Goal: Task Accomplishment & Management: Complete application form

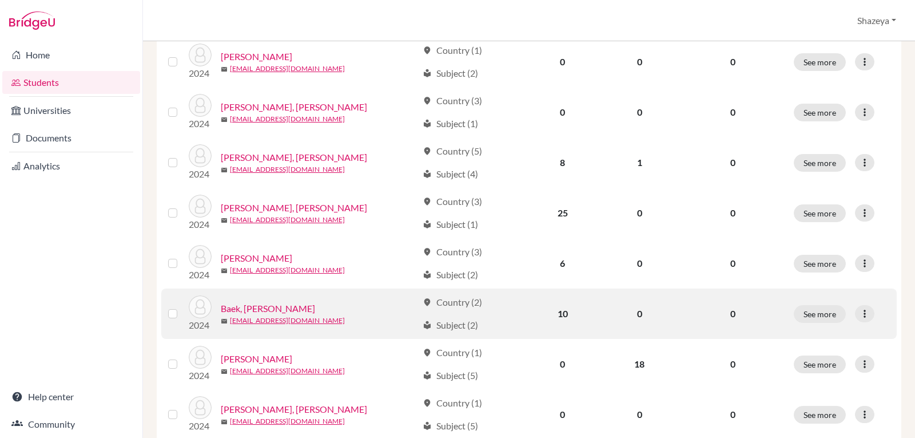
scroll to position [343, 0]
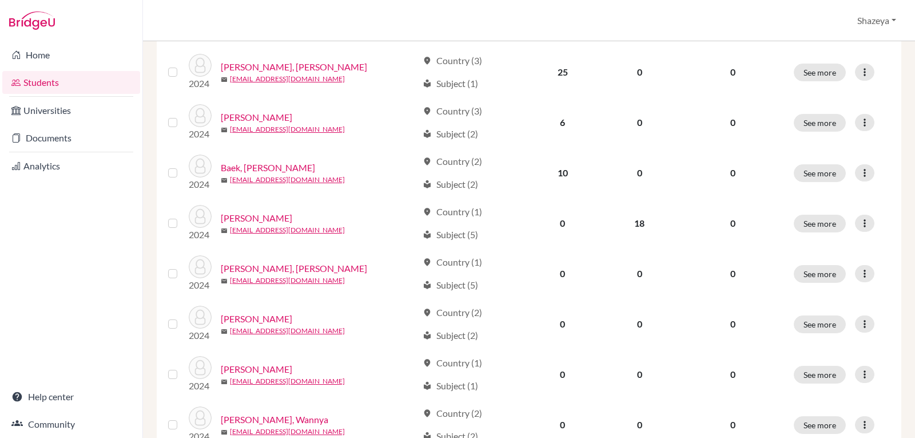
click at [48, 78] on link "Students" at bounding box center [71, 82] width 138 height 23
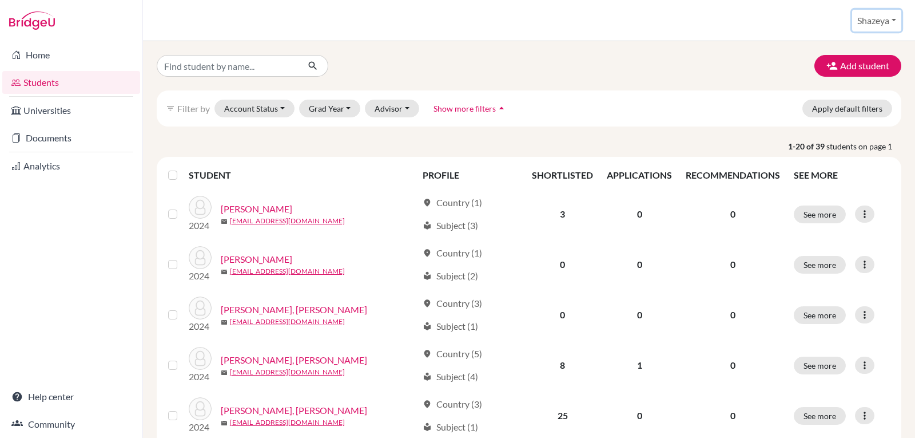
click at [879, 21] on button "Shazeya" at bounding box center [876, 21] width 49 height 22
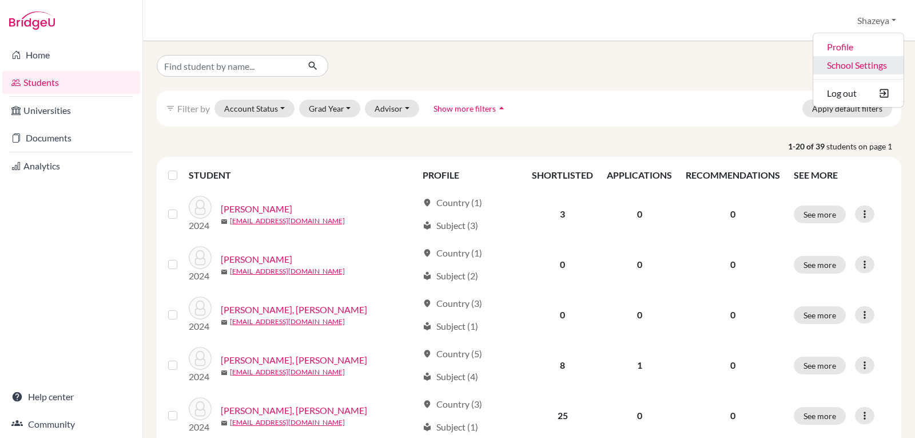
click at [868, 63] on link "School Settings" at bounding box center [859, 65] width 90 height 18
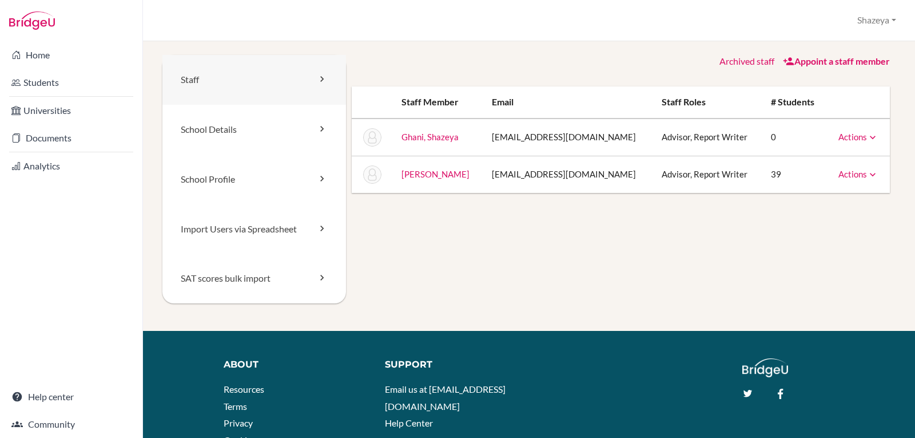
click at [269, 83] on link "Staff" at bounding box center [254, 80] width 184 height 50
click at [319, 77] on icon at bounding box center [321, 78] width 11 height 11
click at [249, 75] on link "Staff" at bounding box center [254, 80] width 184 height 50
click at [818, 58] on link "Appoint a staff member" at bounding box center [836, 60] width 107 height 11
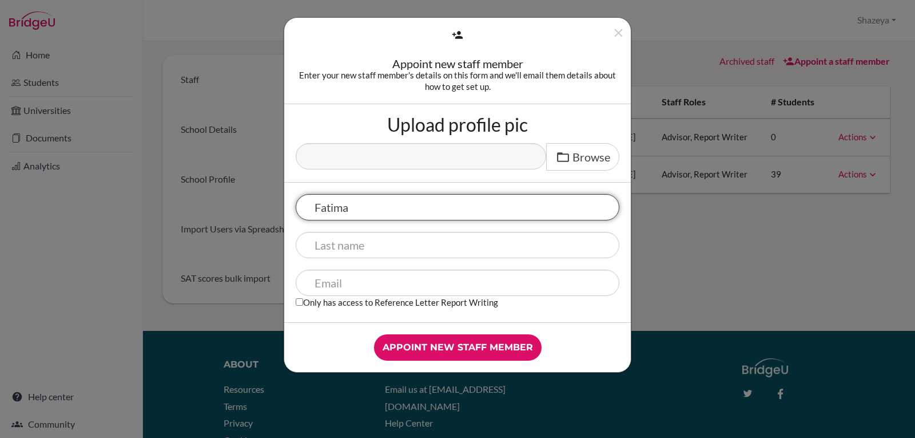
type input "Fatima"
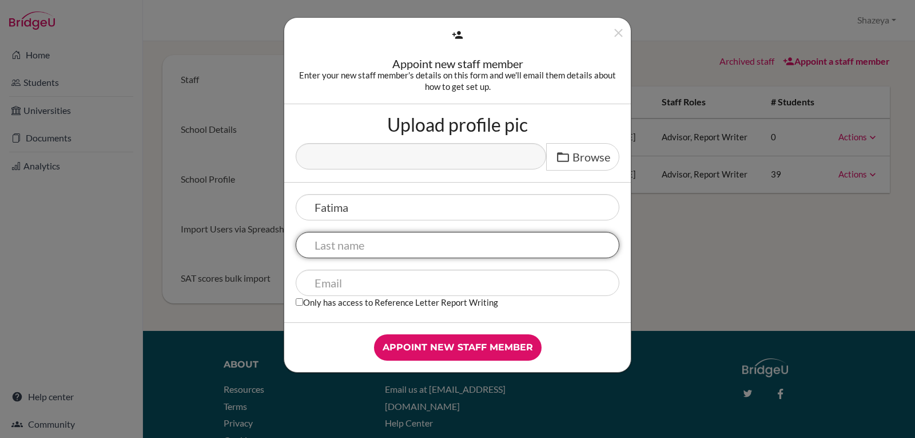
click at [499, 239] on input "text" at bounding box center [458, 245] width 324 height 26
type input "Zafar"
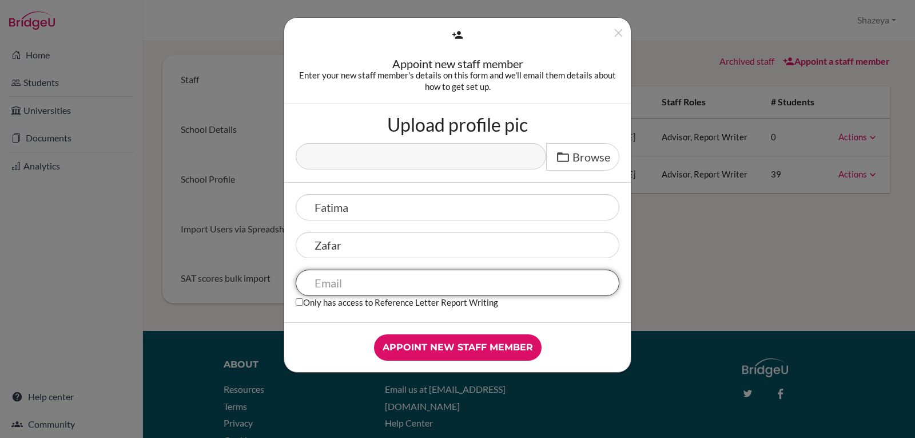
click at [433, 272] on input "text" at bounding box center [458, 282] width 324 height 26
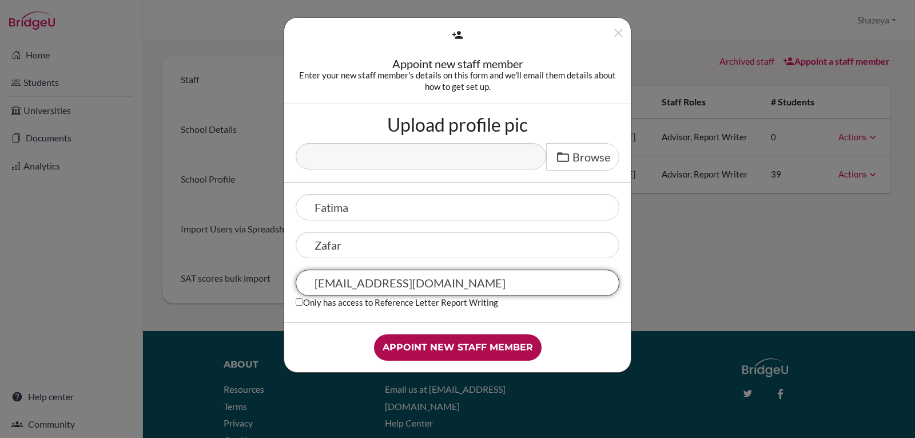
type input "zafarfatima@kas.edu.pk"
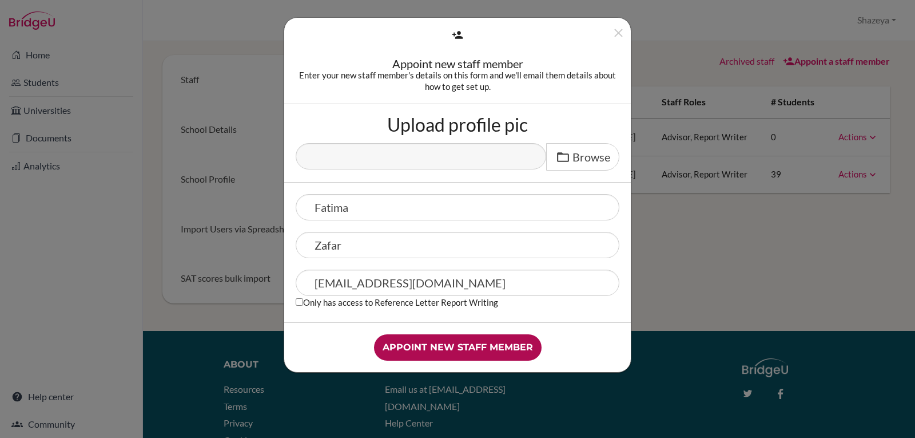
click at [476, 346] on input "Appoint new staff member" at bounding box center [458, 347] width 168 height 26
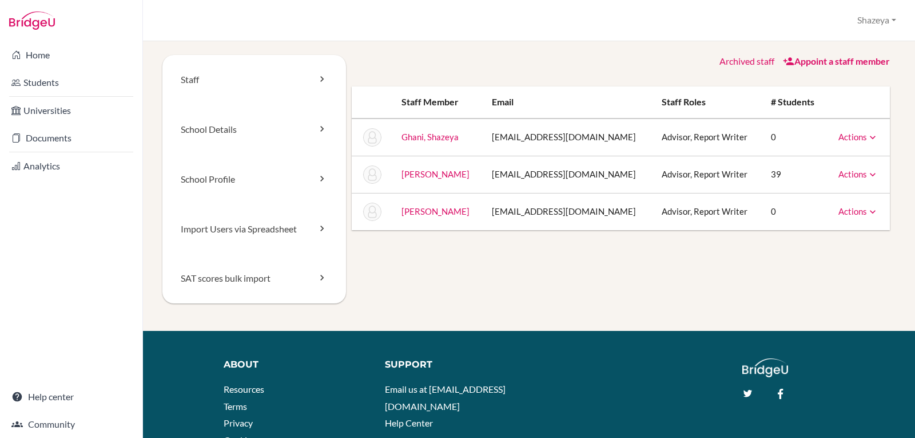
click at [865, 61] on link "Appoint a staff member" at bounding box center [836, 60] width 107 height 11
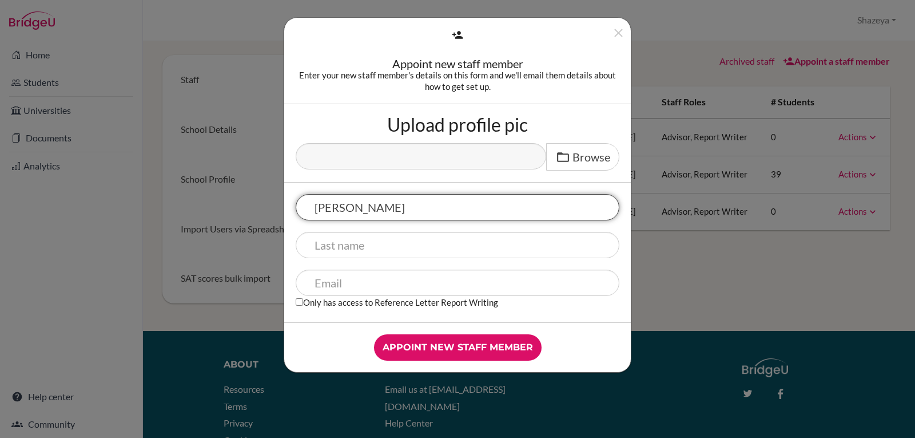
type input "Jessica"
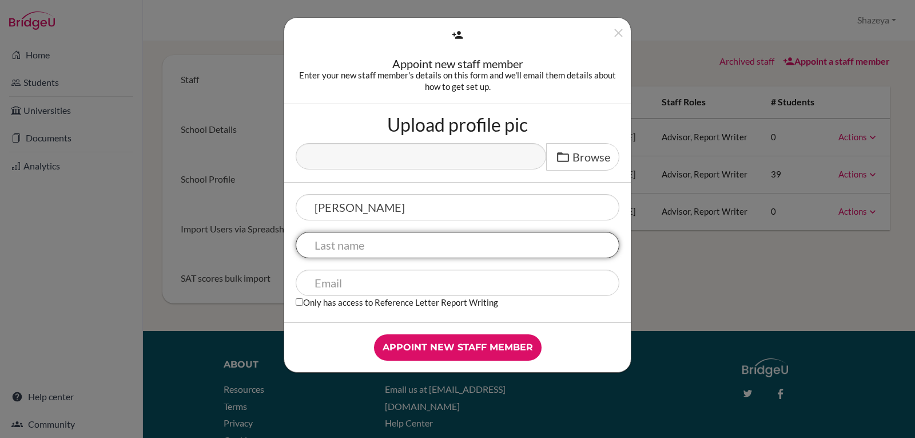
click at [341, 249] on input "text" at bounding box center [458, 245] width 324 height 26
type input "Bhatti"
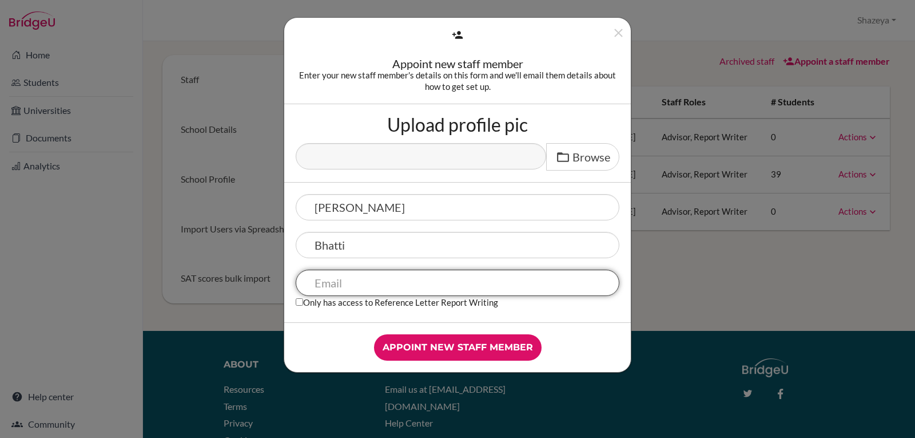
click at [384, 280] on input "text" at bounding box center [458, 282] width 324 height 26
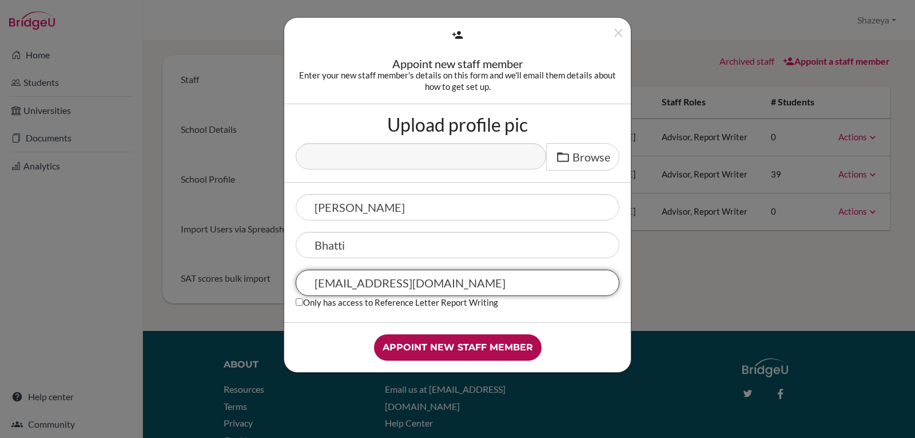
type input "bhattijessica@kas.edu.pk"
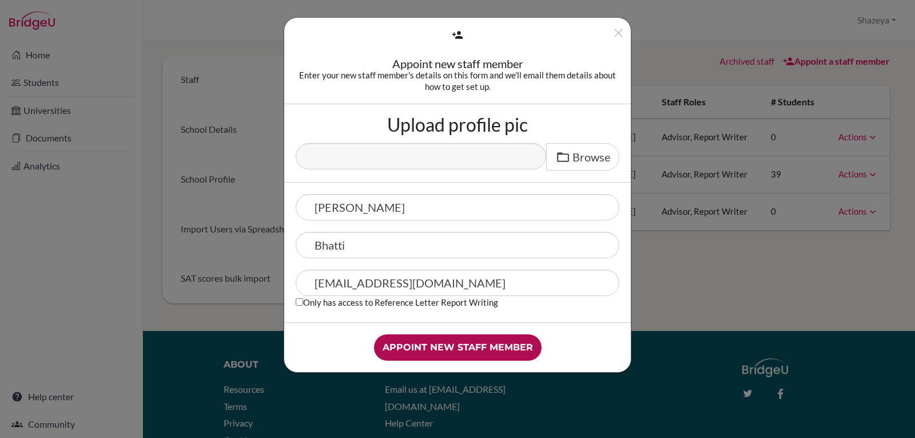
click at [479, 343] on input "Appoint new staff member" at bounding box center [458, 347] width 168 height 26
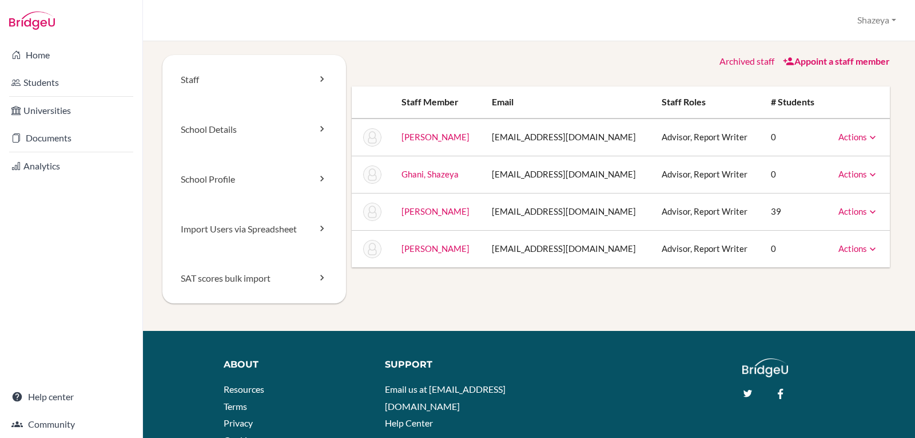
click at [867, 137] on icon at bounding box center [872, 137] width 11 height 11
click at [829, 152] on link "Message" at bounding box center [829, 156] width 97 height 17
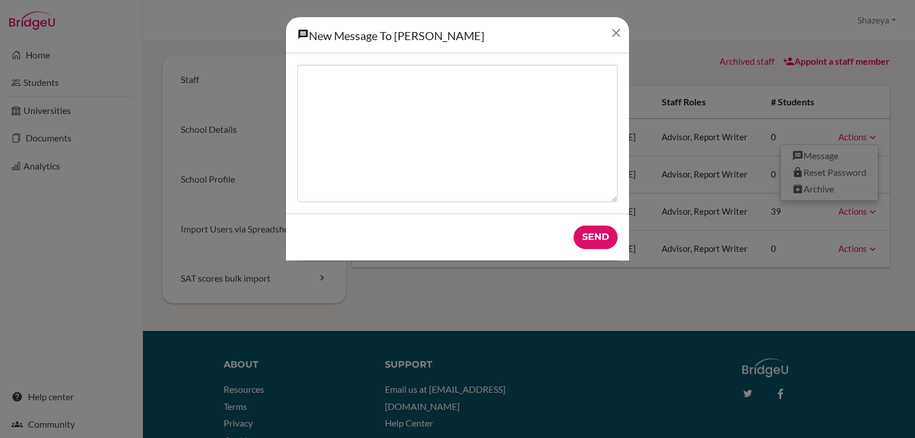
click at [618, 35] on icon "Close" at bounding box center [616, 33] width 14 height 14
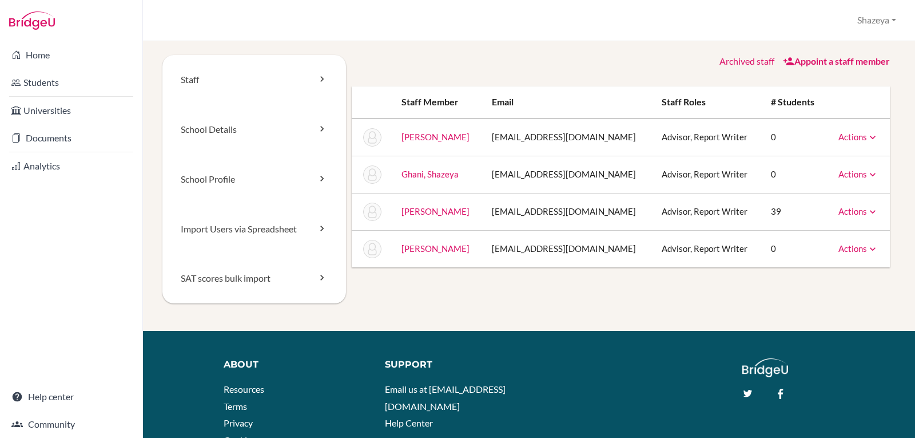
click at [867, 139] on icon at bounding box center [872, 137] width 11 height 11
click at [882, 22] on button "Shazeya" at bounding box center [876, 20] width 49 height 21
click at [405, 38] on div "School Settings > Staff Shazeya Profile School Settings Log out Your browser is…" at bounding box center [529, 20] width 772 height 41
click at [866, 22] on button "Shazeya" at bounding box center [876, 20] width 49 height 21
drag, startPoint x: 836, startPoint y: 96, endPoint x: 831, endPoint y: 88, distance: 9.5
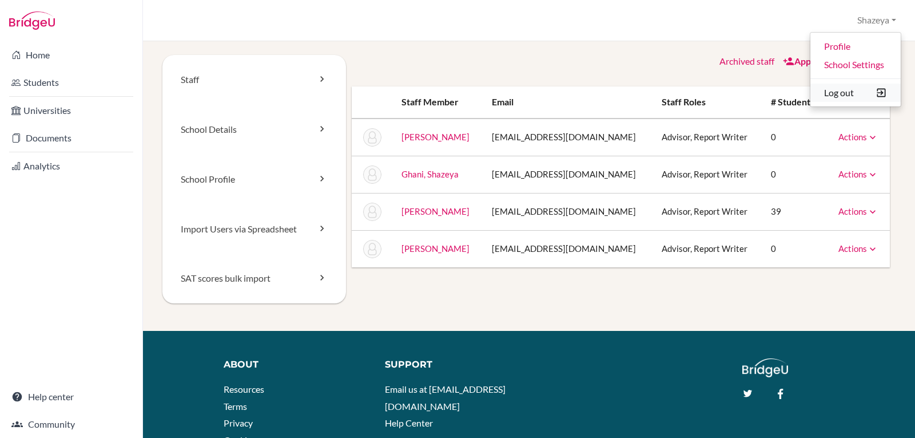
click at [835, 96] on button "Log out" at bounding box center [856, 93] width 90 height 18
